Goal: Information Seeking & Learning: Learn about a topic

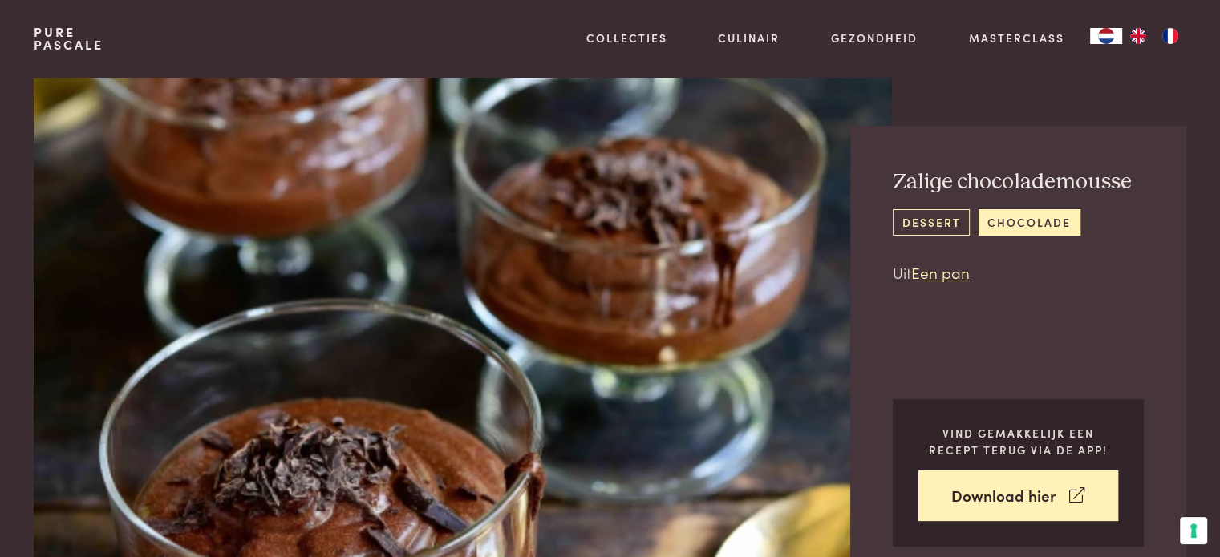
click at [924, 224] on link "dessert" at bounding box center [931, 222] width 77 height 26
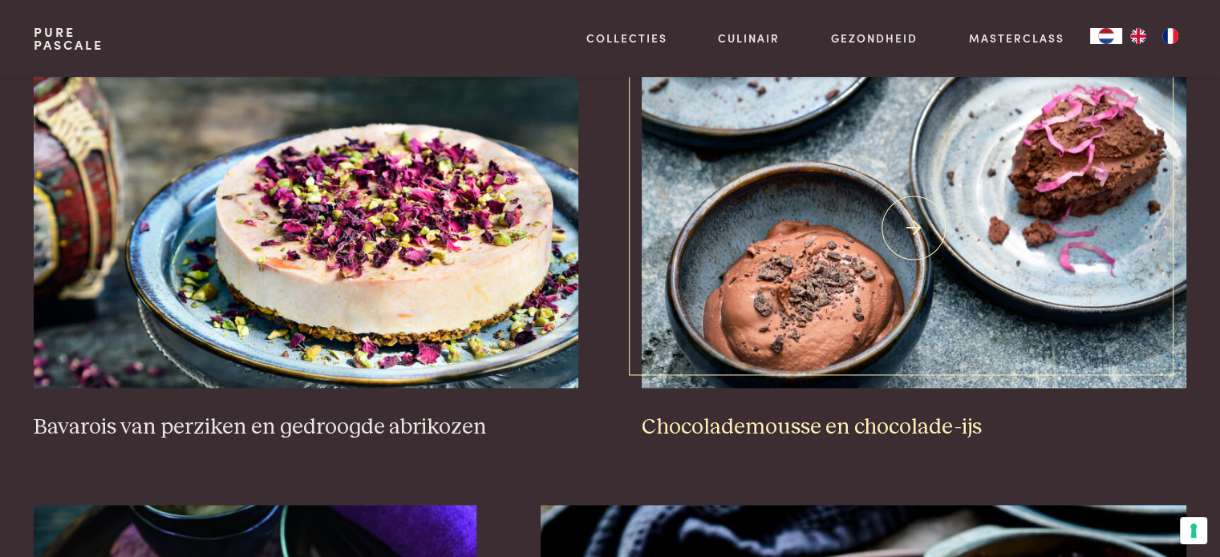
scroll to position [2166, 0]
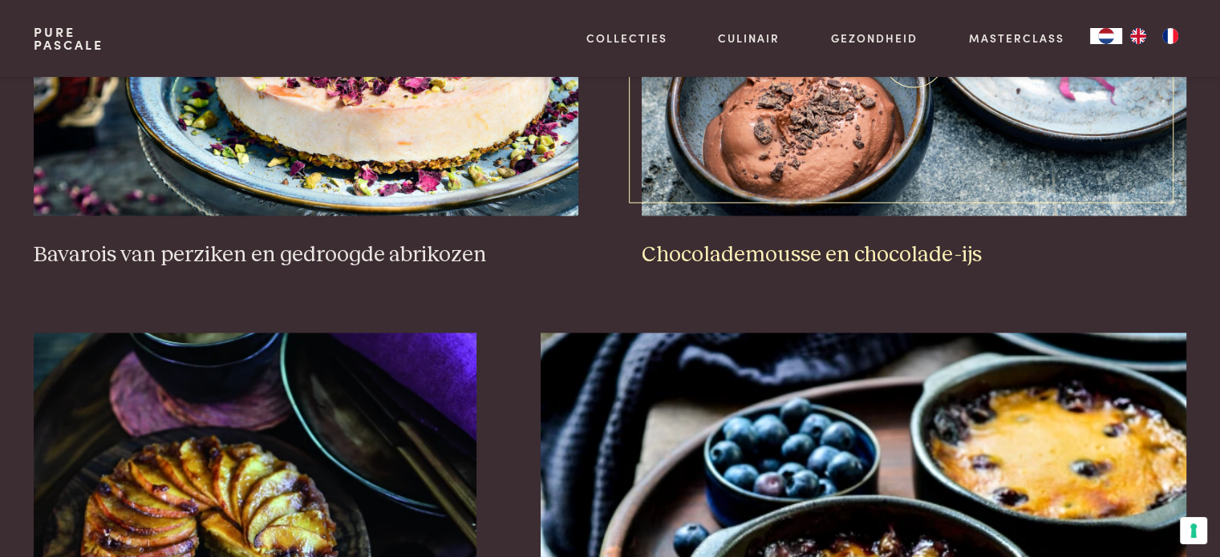
click at [784, 249] on h3 "Chocolademousse en chocolade-ijs" at bounding box center [914, 255] width 544 height 28
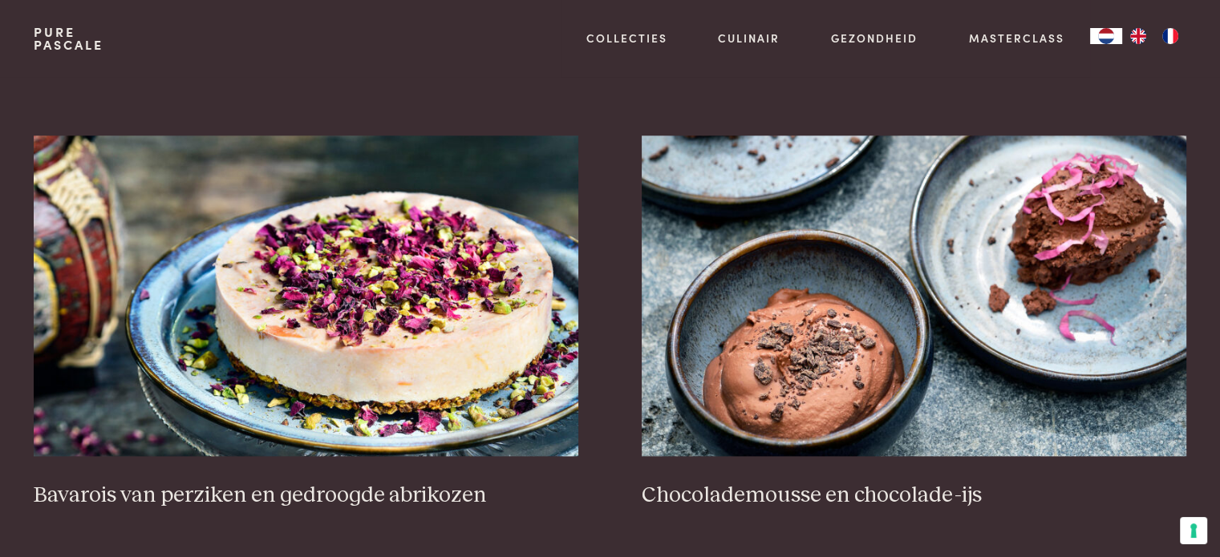
scroll to position [0, 0]
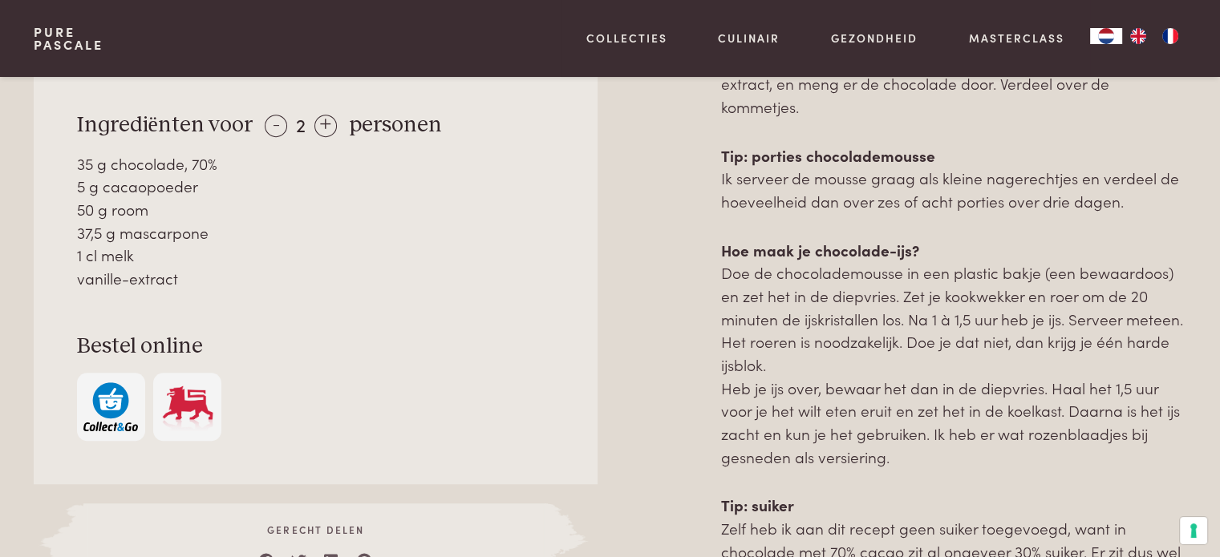
scroll to position [1043, 0]
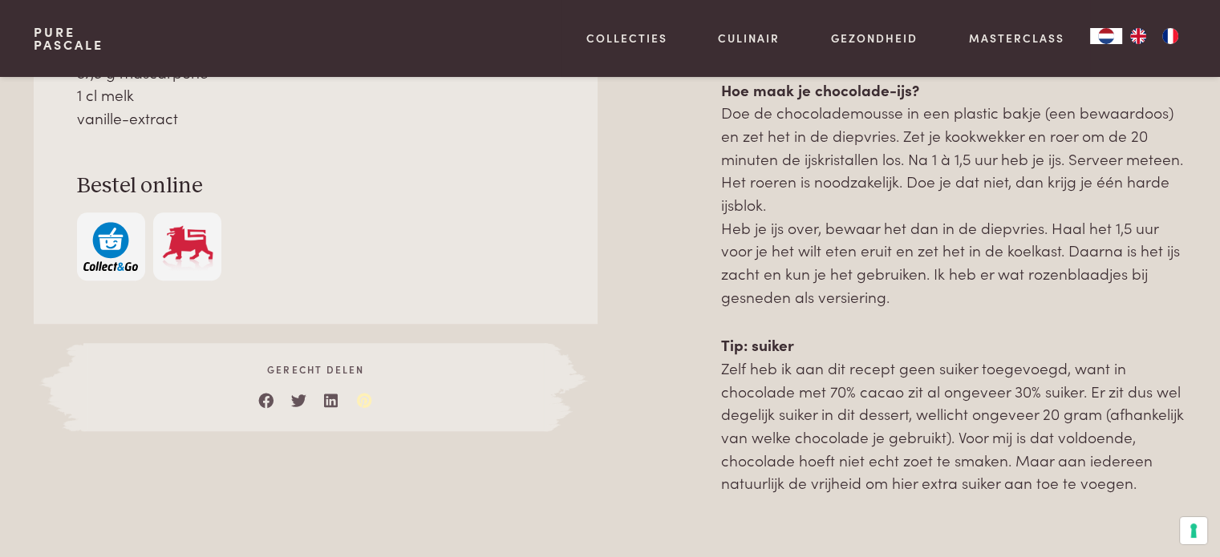
click at [363, 399] on link at bounding box center [365, 397] width 16 height 16
click at [340, 122] on div "vanille-extract" at bounding box center [316, 118] width 478 height 23
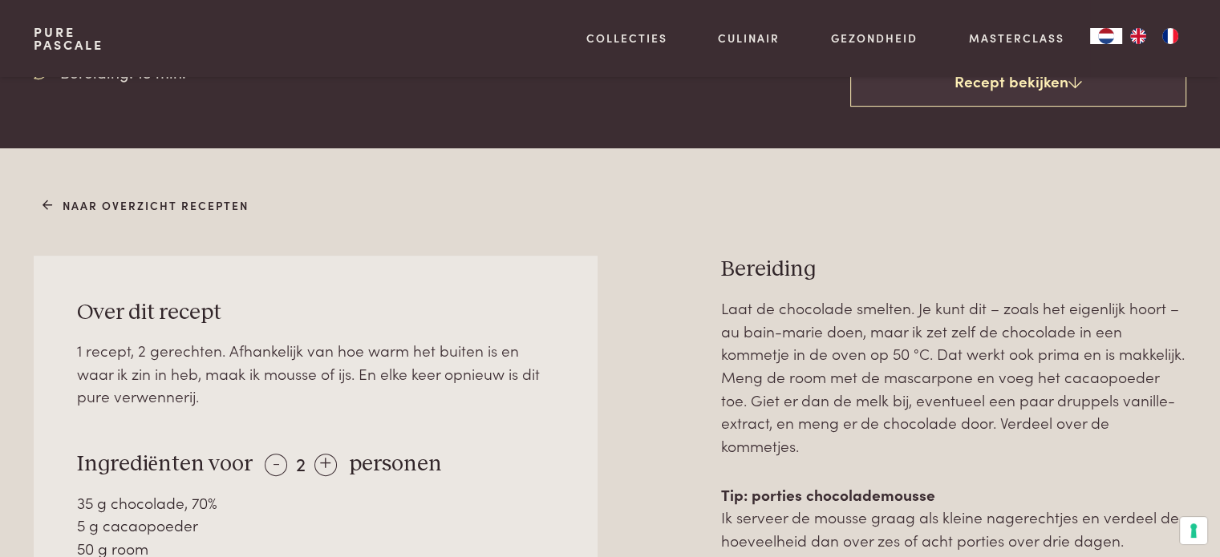
scroll to position [642, 0]
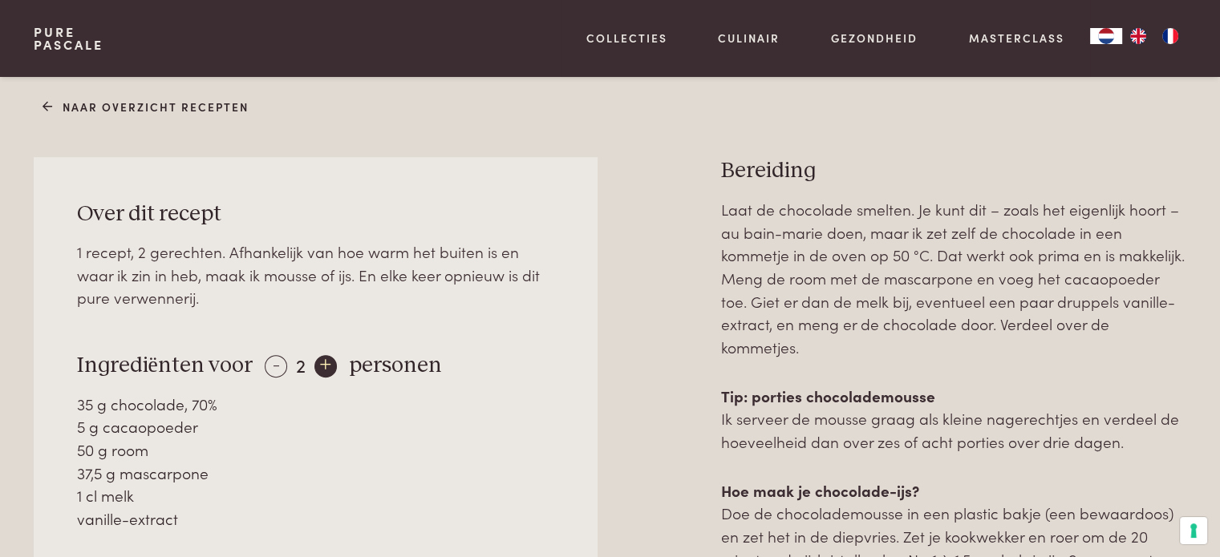
click at [322, 365] on div "+" at bounding box center [325, 366] width 22 height 22
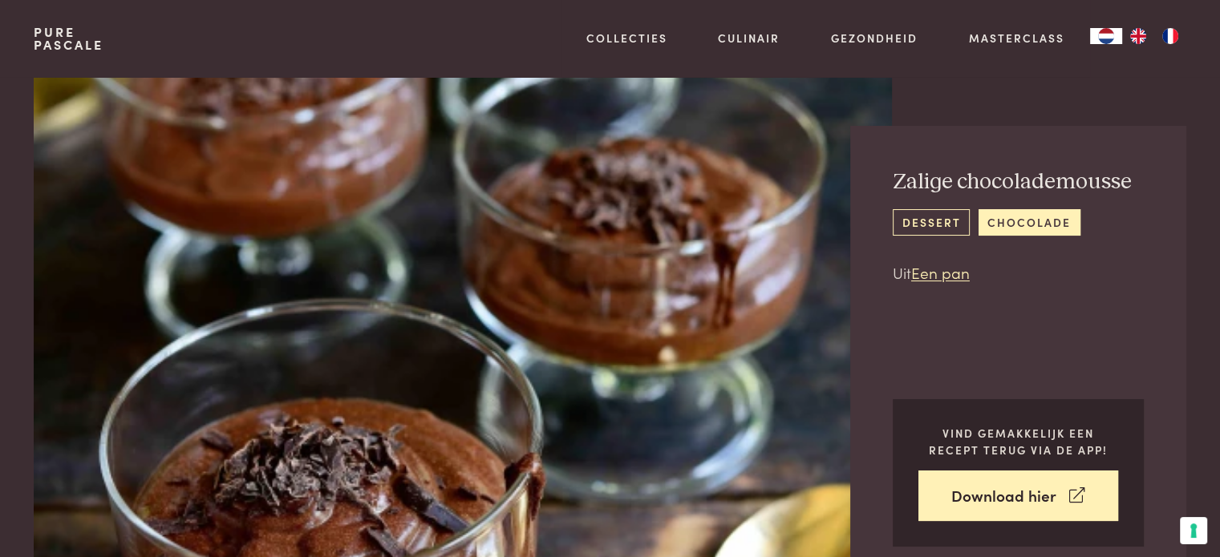
click at [939, 225] on link "dessert" at bounding box center [931, 222] width 77 height 26
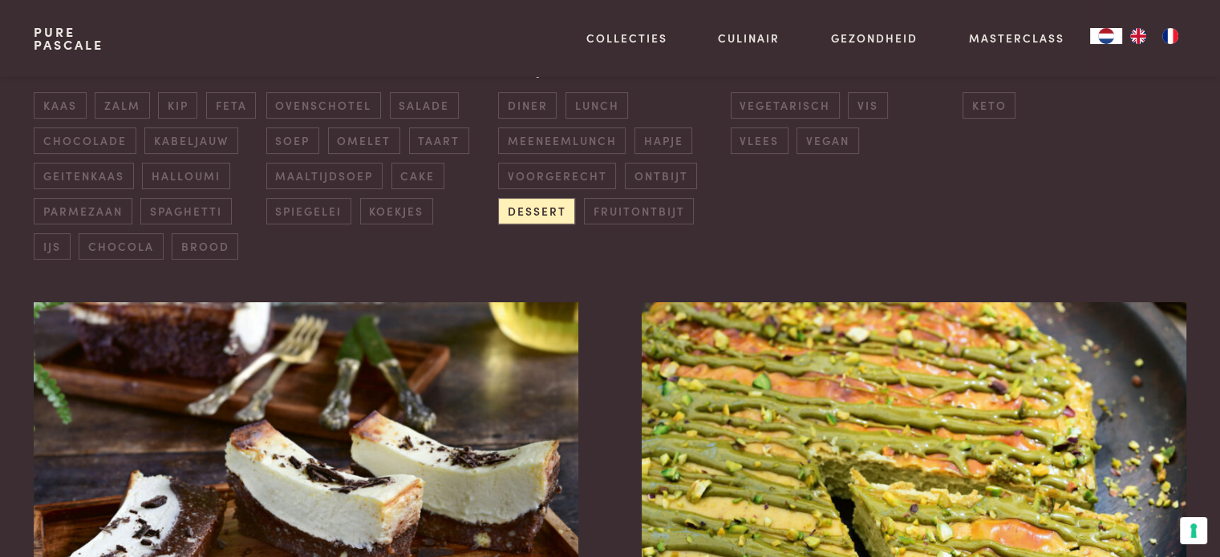
scroll to position [481, 0]
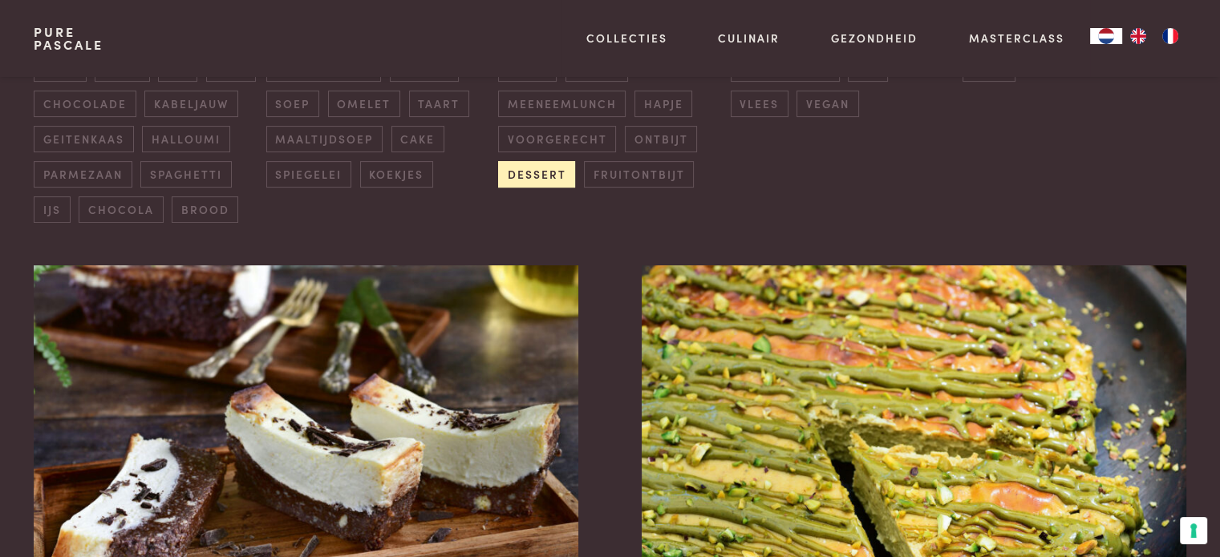
click at [562, 175] on span "dessert" at bounding box center [536, 174] width 77 height 26
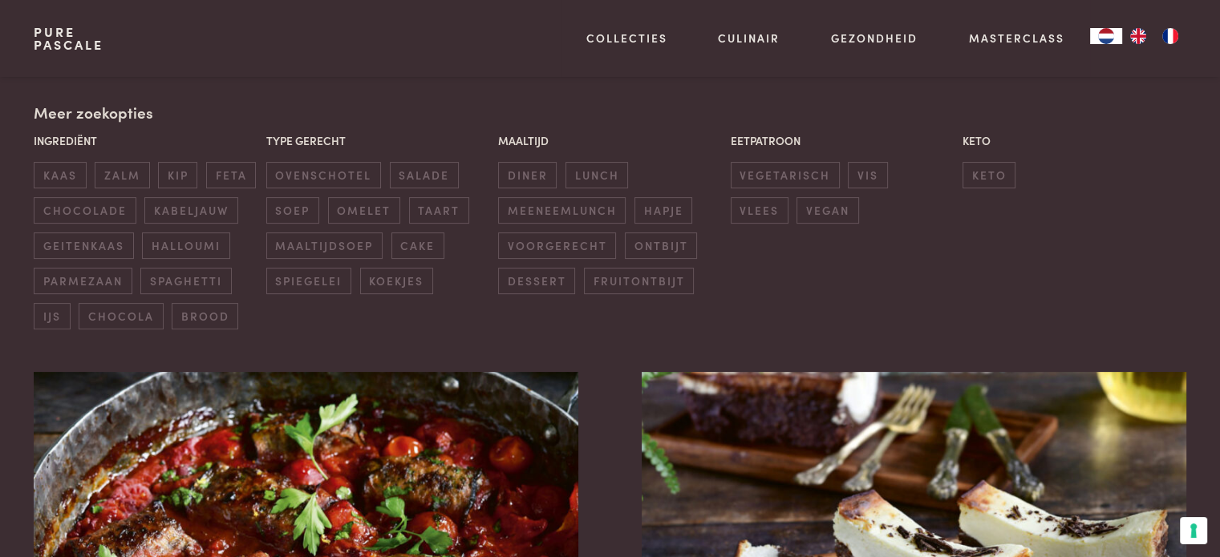
scroll to position [368, 0]
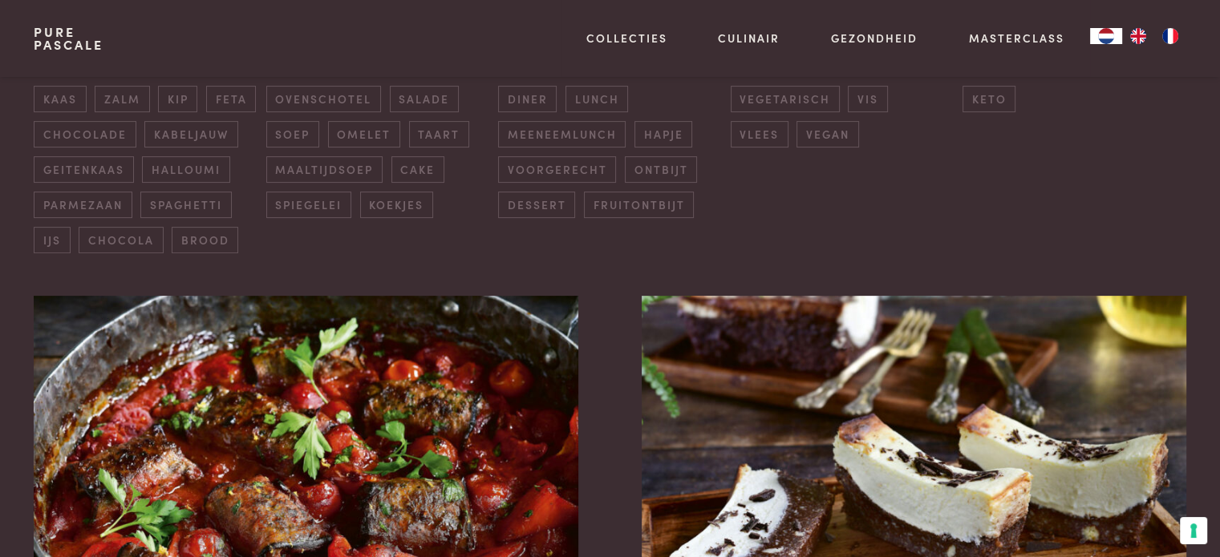
scroll to position [321, 0]
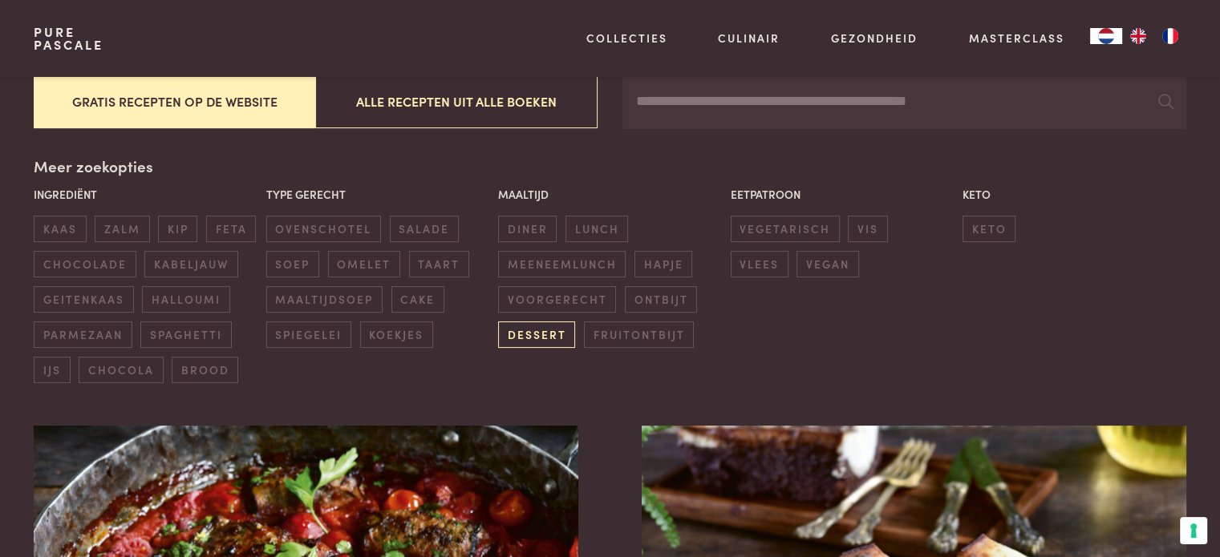
click at [536, 332] on span "dessert" at bounding box center [536, 335] width 77 height 26
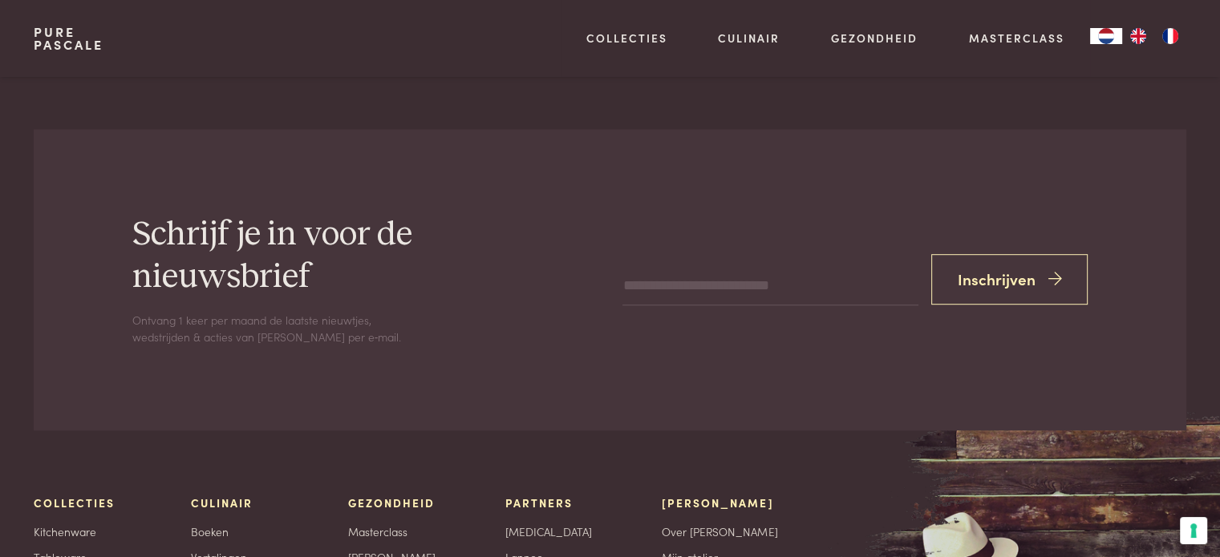
scroll to position [7266, 0]
